Goal: Task Accomplishment & Management: Use online tool/utility

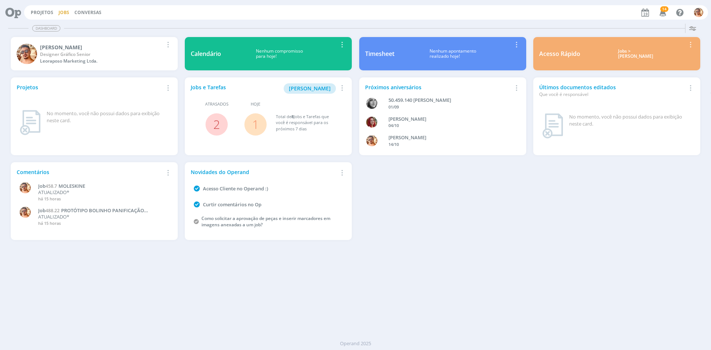
click at [64, 11] on link "Jobs" at bounding box center [63, 12] width 11 height 6
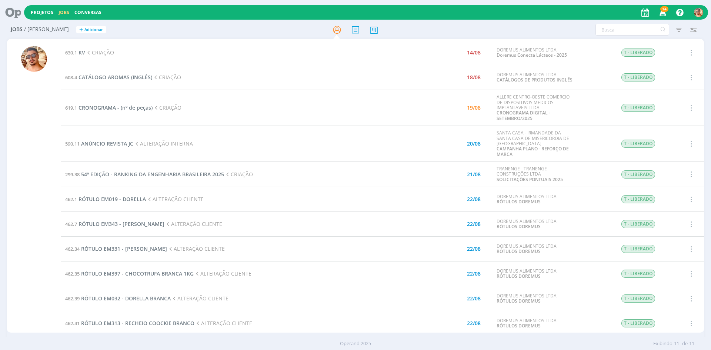
click at [81, 51] on span "KV" at bounding box center [81, 52] width 7 height 7
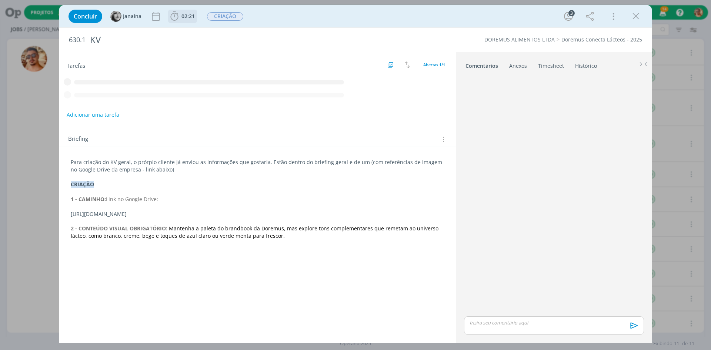
click at [179, 19] on icon "dialog" at bounding box center [174, 16] width 11 height 11
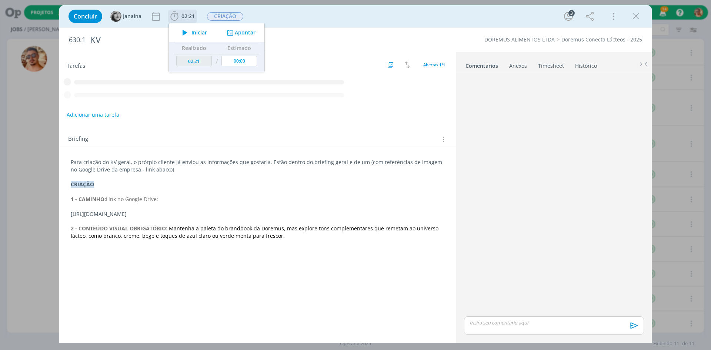
click at [189, 36] on icon "dialog" at bounding box center [184, 33] width 13 height 10
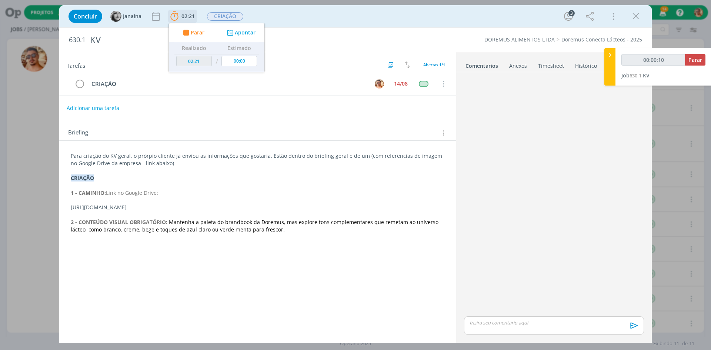
type input "00:00:11"
click at [199, 35] on span "Parar" at bounding box center [198, 32] width 14 height 5
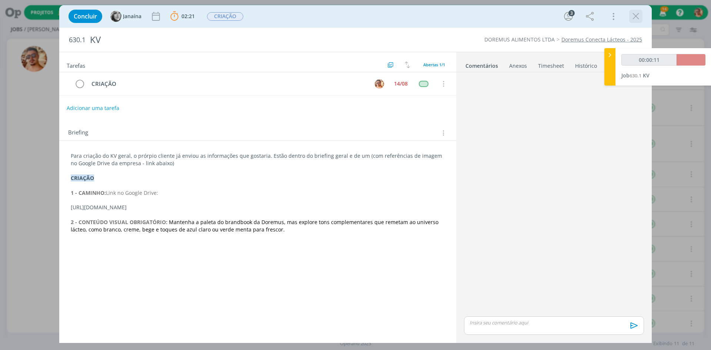
click at [638, 15] on icon "dialog" at bounding box center [635, 16] width 11 height 11
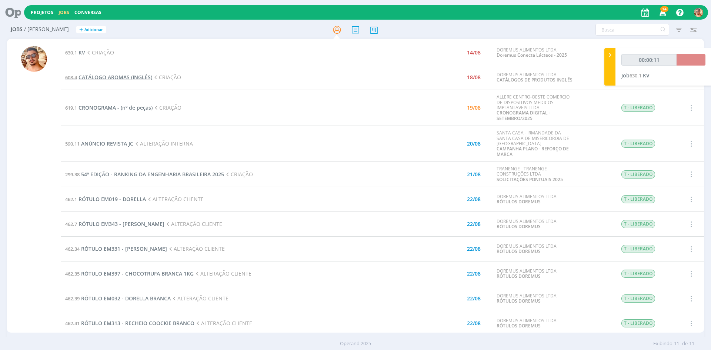
click at [130, 80] on span "CATÁLOGO AROMAS (INGLÊS)" at bounding box center [115, 77] width 74 height 7
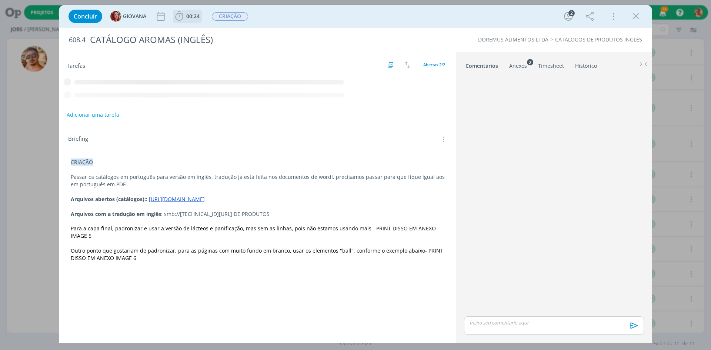
click at [199, 14] on span "00:24" at bounding box center [192, 16] width 13 height 7
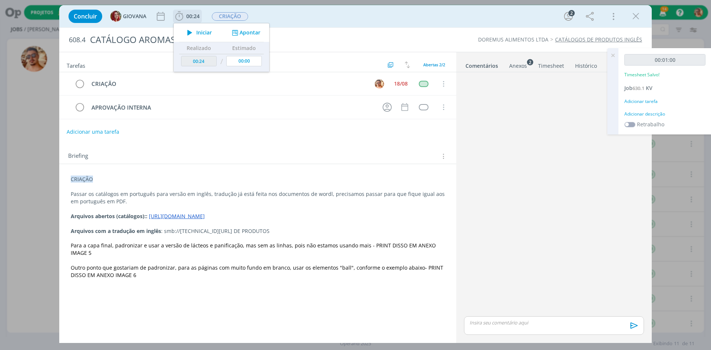
drag, startPoint x: 193, startPoint y: 34, endPoint x: 187, endPoint y: 44, distance: 11.3
click at [193, 34] on icon "dialog" at bounding box center [189, 33] width 13 height 10
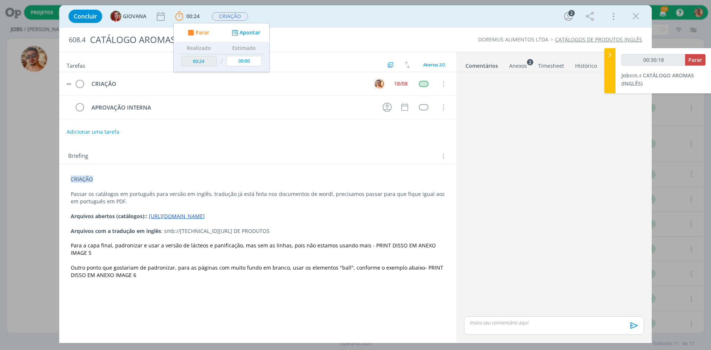
type input "00:30:19"
